Goal: Information Seeking & Learning: Learn about a topic

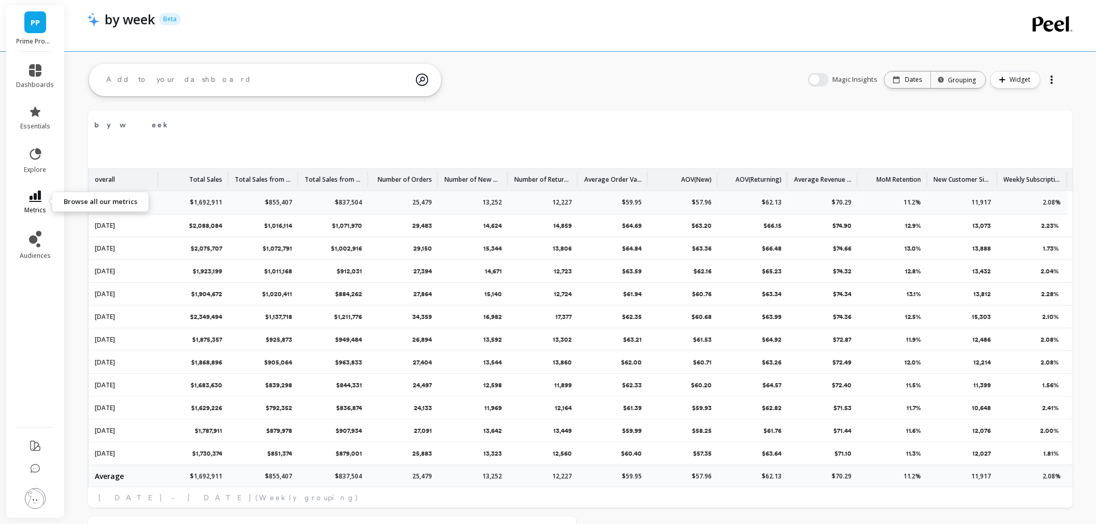
click at [39, 194] on icon at bounding box center [35, 196] width 12 height 11
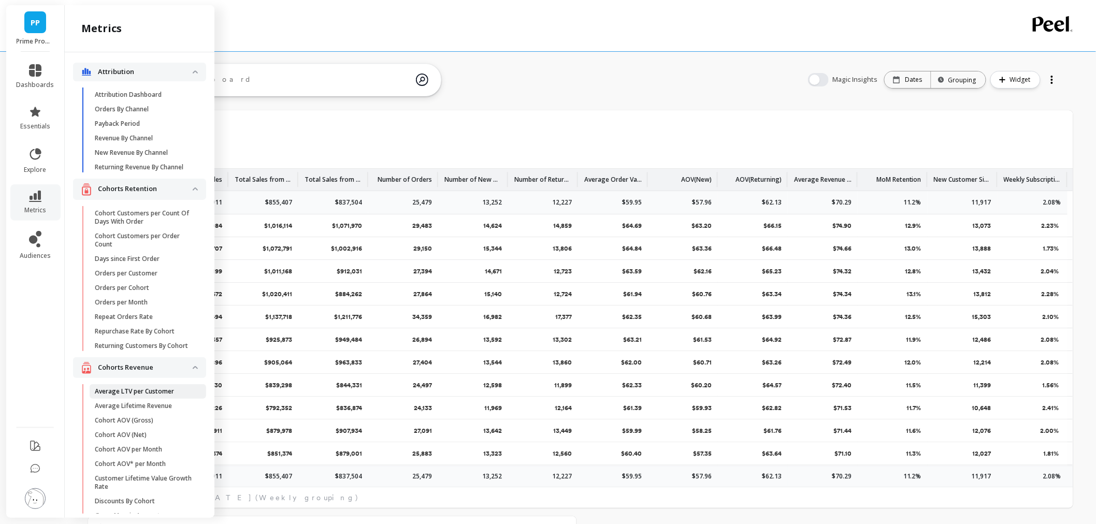
click at [140, 396] on p "Average LTV per Customer" at bounding box center [134, 391] width 79 height 8
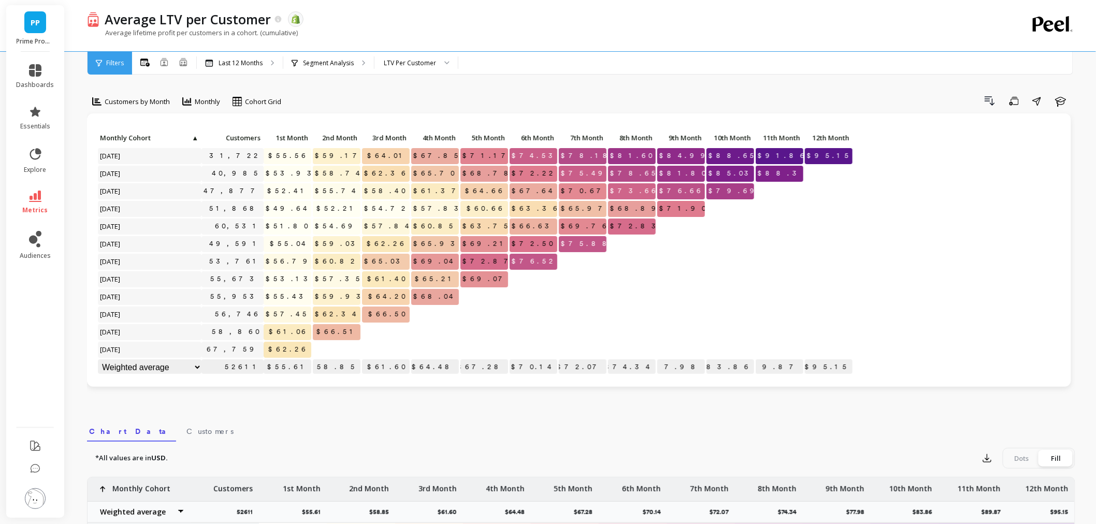
click at [152, 105] on span "Customers by Month" at bounding box center [137, 102] width 65 height 10
click at [125, 177] on div "Customers by Week" at bounding box center [125, 179] width 59 height 20
